Goal: Find specific page/section: Find specific page/section

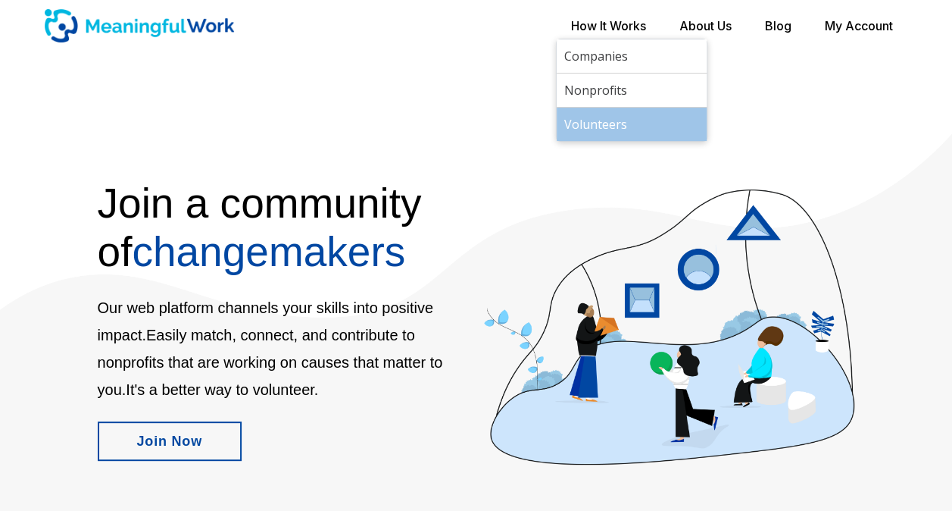
click at [603, 117] on link "Volunteers" at bounding box center [632, 124] width 150 height 33
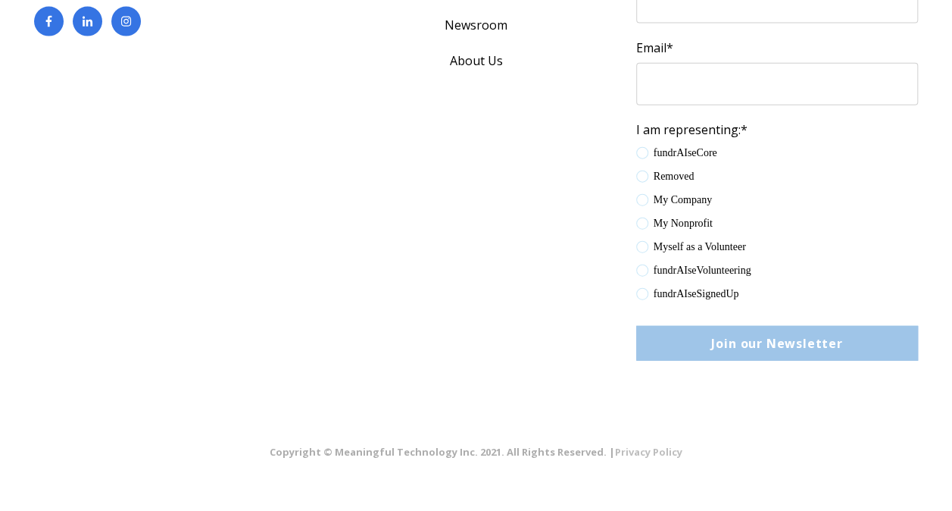
scroll to position [4613, 0]
